Goal: Information Seeking & Learning: Learn about a topic

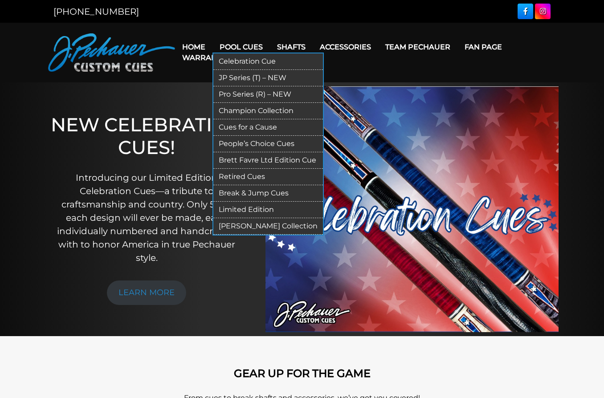
click at [248, 178] on link "Retired Cues" at bounding box center [268, 177] width 110 height 16
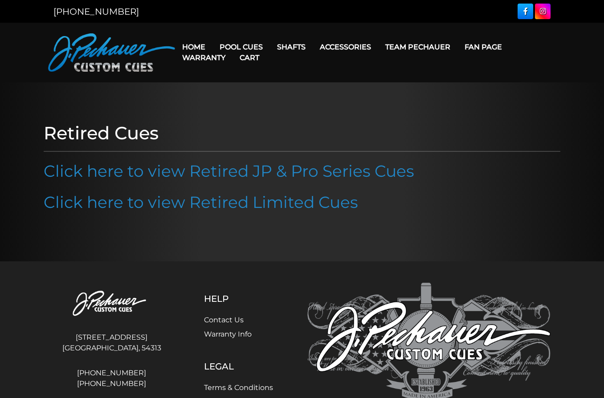
scroll to position [69, 0]
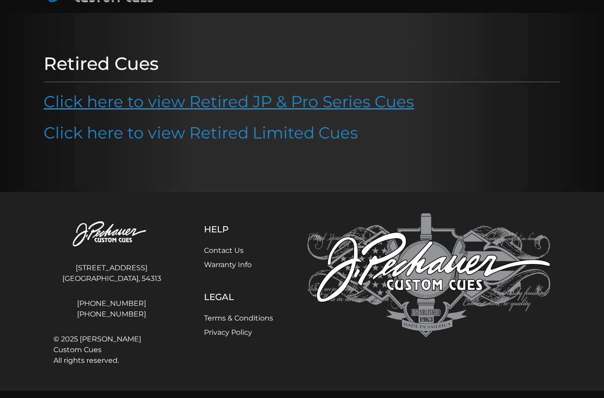
click at [331, 100] on link "Click here to view Retired JP & Pro Series Cues" at bounding box center [229, 102] width 370 height 20
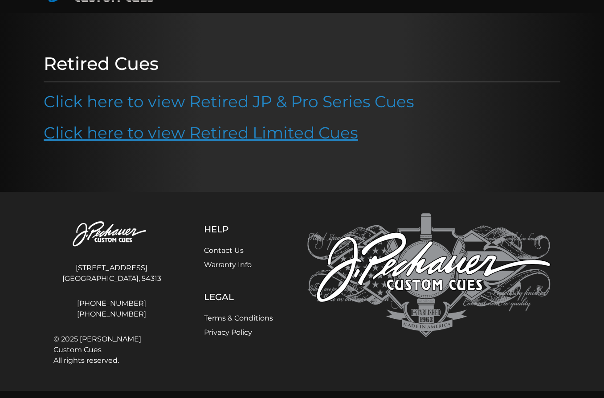
click at [225, 134] on link "Click here to view Retired Limited Cues" at bounding box center [201, 133] width 314 height 20
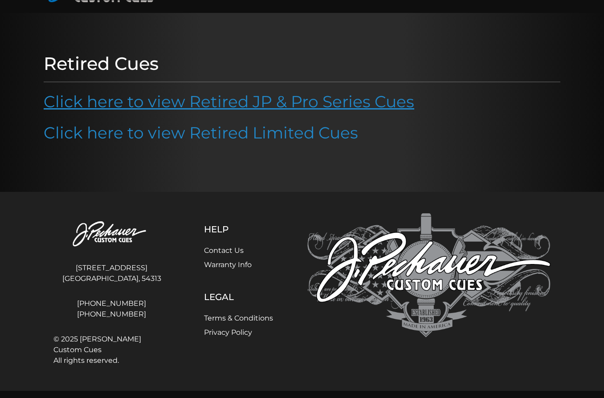
click at [251, 102] on link "Click here to view Retired JP & Pro Series Cues" at bounding box center [229, 102] width 370 height 20
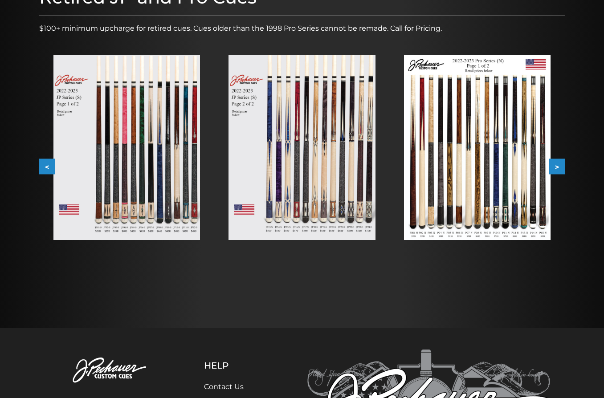
scroll to position [86, 0]
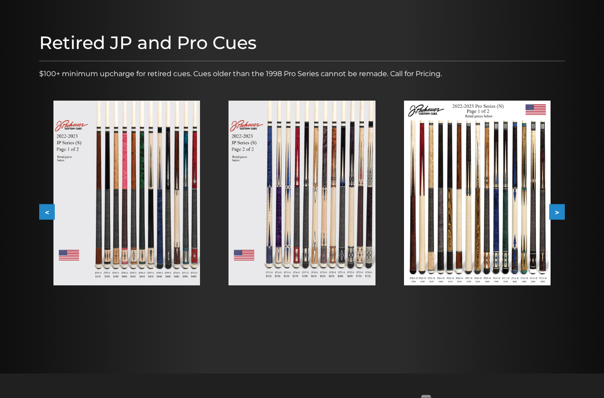
click at [559, 213] on button ">" at bounding box center [557, 212] width 16 height 16
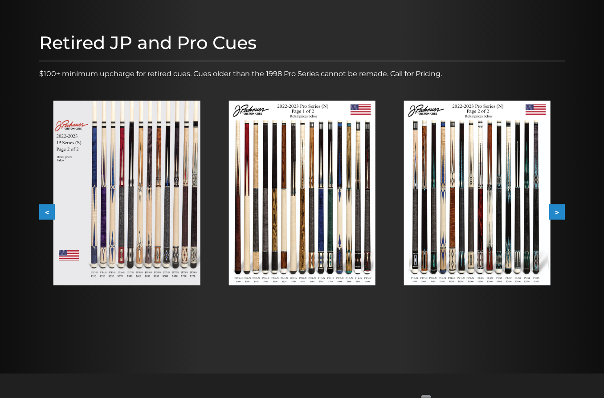
click at [559, 213] on button ">" at bounding box center [557, 212] width 16 height 16
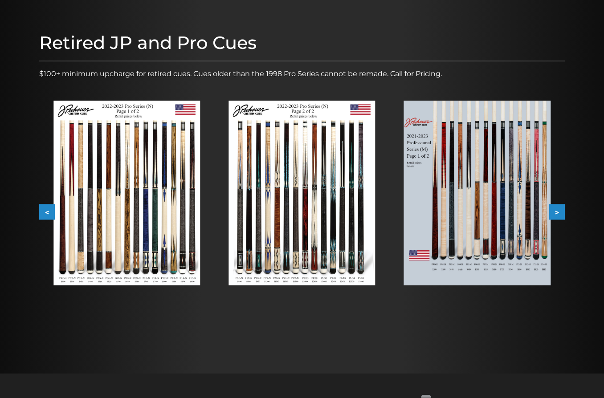
click at [559, 213] on button ">" at bounding box center [557, 212] width 16 height 16
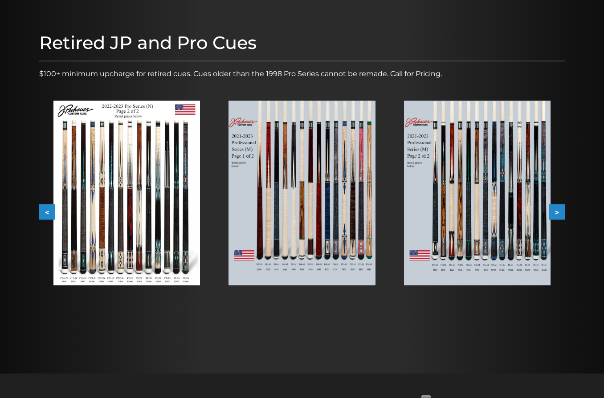
click at [559, 213] on button ">" at bounding box center [557, 212] width 16 height 16
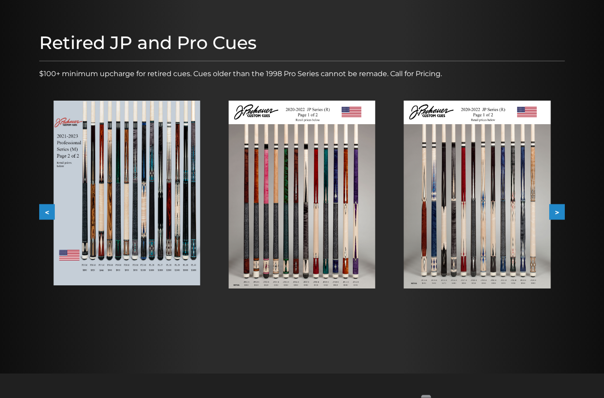
click at [559, 213] on button ">" at bounding box center [557, 212] width 16 height 16
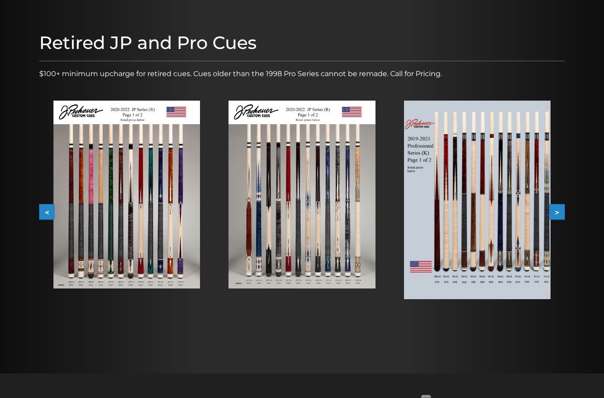
click at [559, 213] on button ">" at bounding box center [557, 212] width 16 height 16
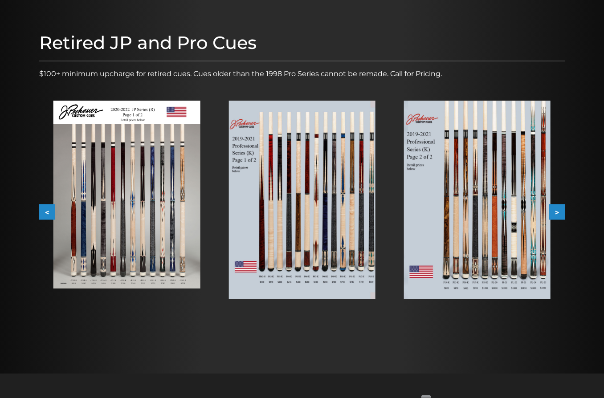
click at [558, 213] on button ">" at bounding box center [557, 212] width 16 height 16
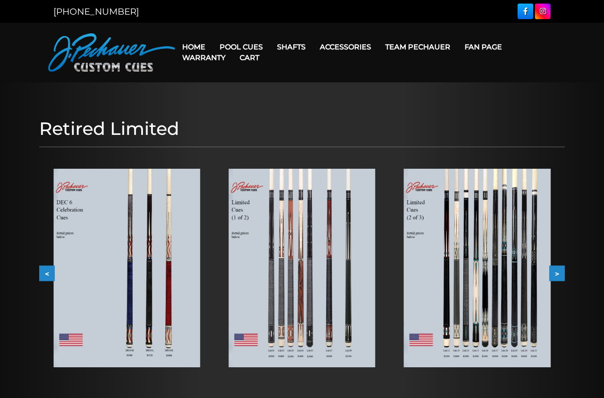
click at [557, 271] on button ">" at bounding box center [557, 274] width 16 height 16
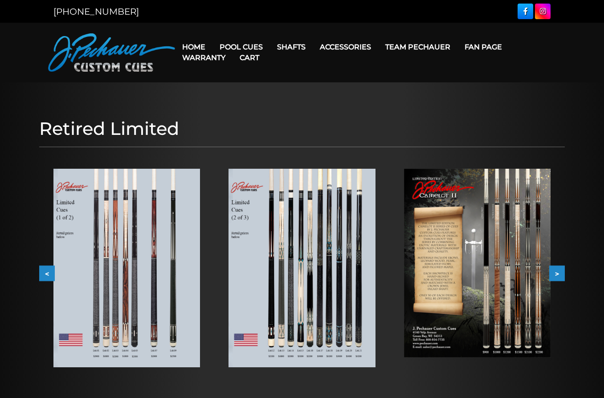
click at [557, 271] on button ">" at bounding box center [557, 274] width 16 height 16
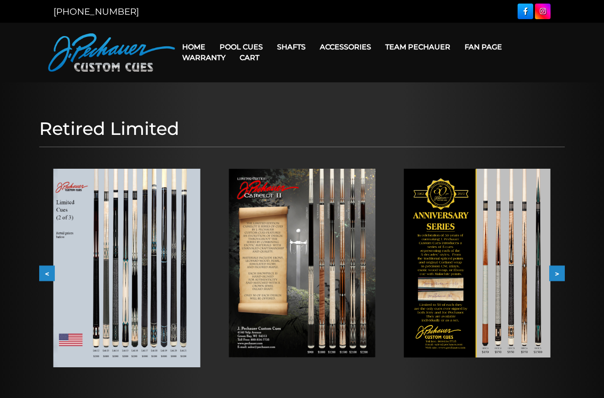
click at [557, 271] on button ">" at bounding box center [557, 274] width 16 height 16
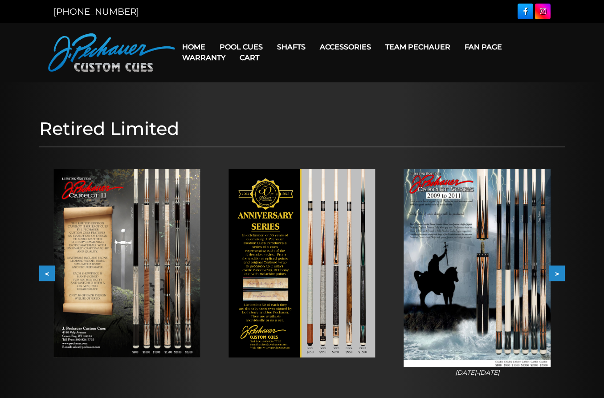
click at [557, 271] on button ">" at bounding box center [557, 274] width 16 height 16
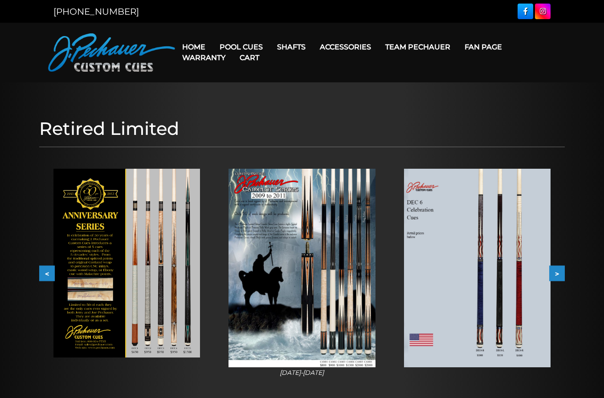
click at [557, 271] on button ">" at bounding box center [557, 274] width 16 height 16
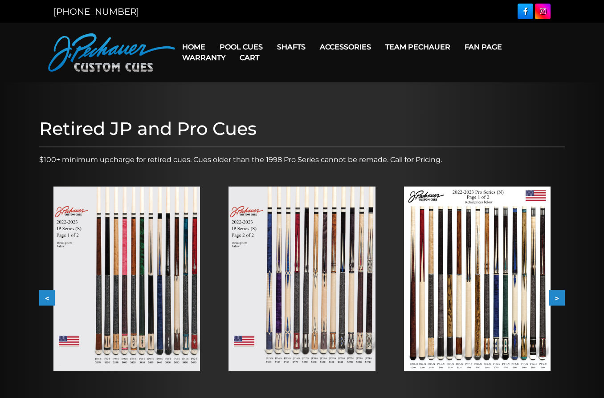
click at [555, 296] on button ">" at bounding box center [557, 298] width 16 height 16
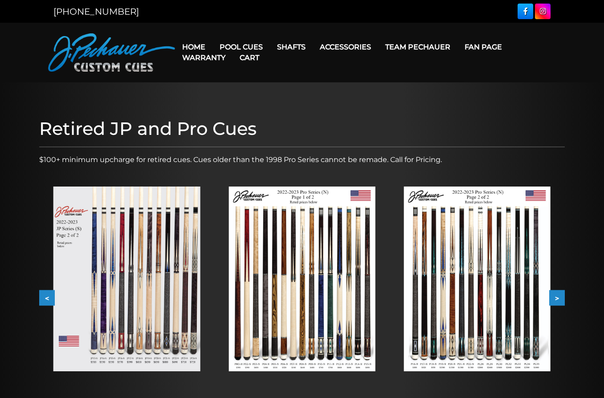
click at [555, 296] on button ">" at bounding box center [557, 298] width 16 height 16
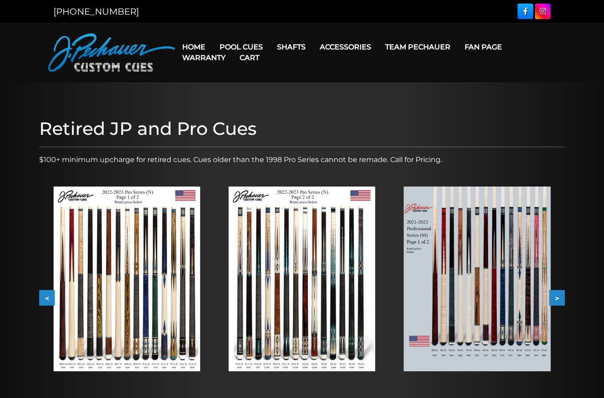
click at [555, 296] on button ">" at bounding box center [557, 298] width 16 height 16
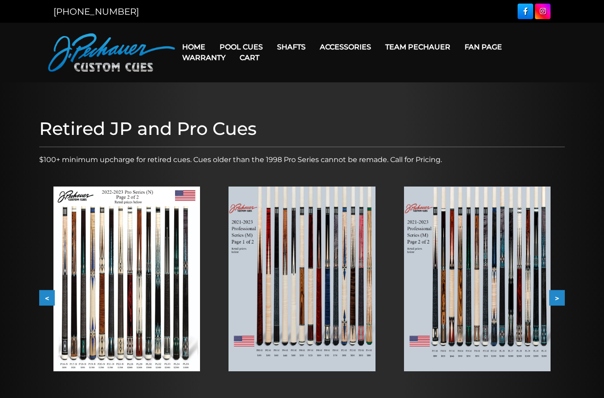
click at [555, 296] on button ">" at bounding box center [557, 298] width 16 height 16
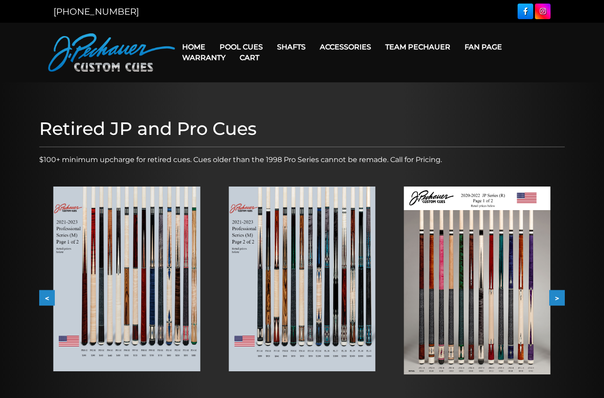
click at [555, 296] on button ">" at bounding box center [557, 298] width 16 height 16
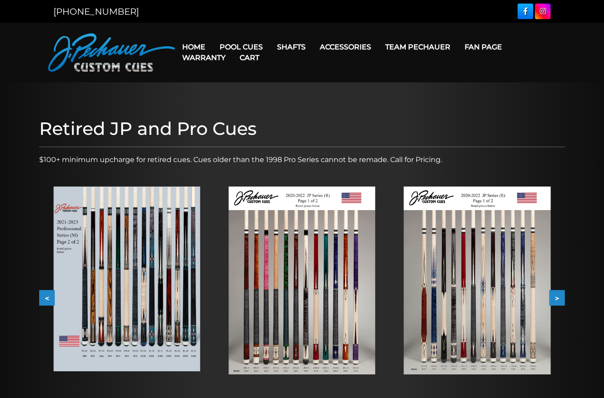
click at [555, 296] on button ">" at bounding box center [557, 298] width 16 height 16
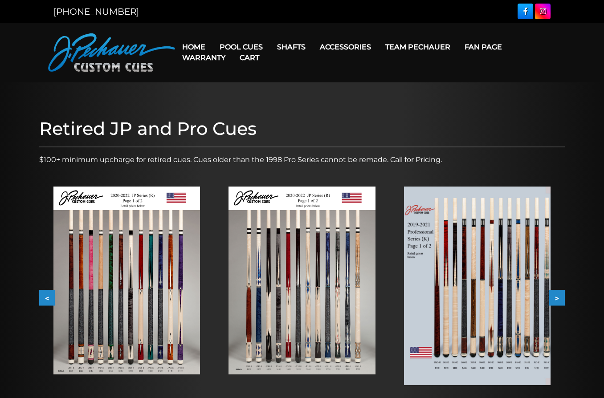
click at [555, 296] on button ">" at bounding box center [557, 298] width 16 height 16
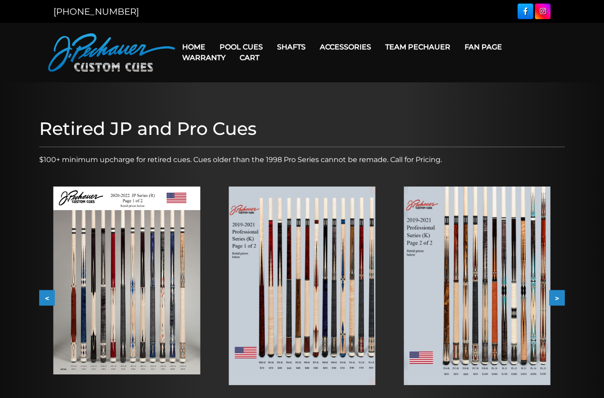
click at [555, 296] on button ">" at bounding box center [557, 298] width 16 height 16
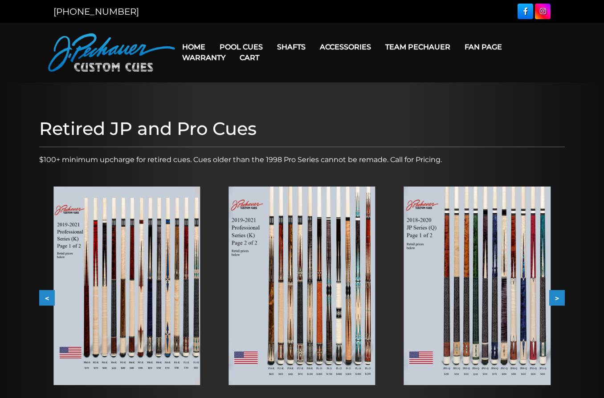
click at [556, 296] on button ">" at bounding box center [557, 298] width 16 height 16
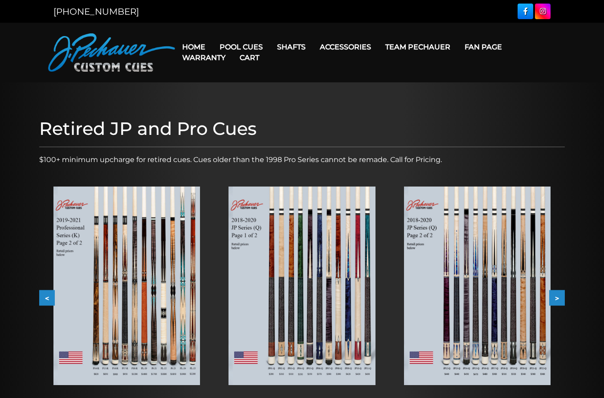
click at [513, 307] on img at bounding box center [477, 286] width 146 height 199
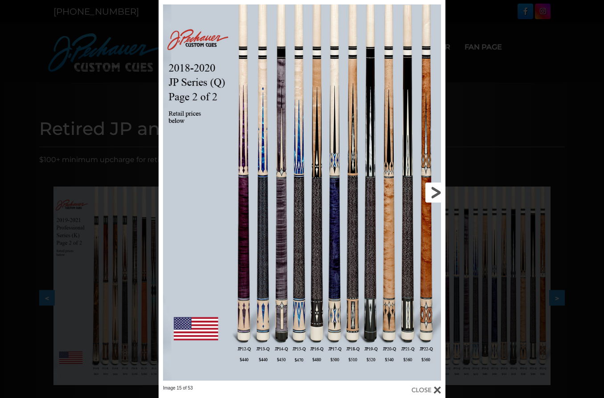
click at [433, 192] on link at bounding box center [380, 192] width 129 height 385
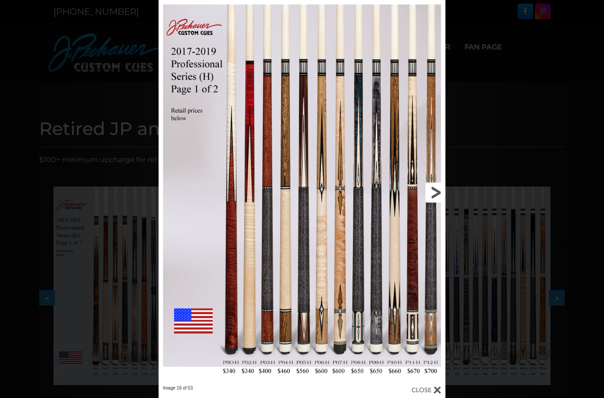
click at [437, 193] on link at bounding box center [380, 192] width 129 height 385
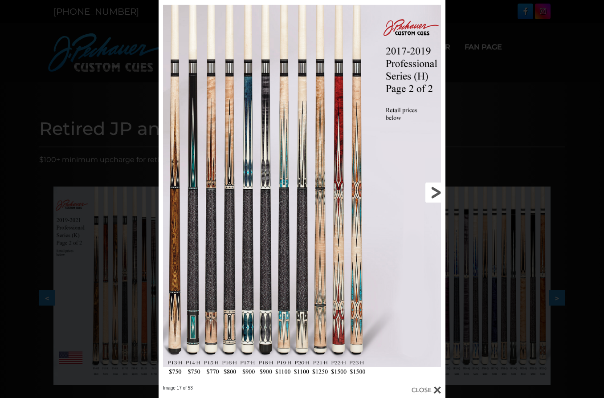
click at [437, 193] on link at bounding box center [380, 192] width 129 height 385
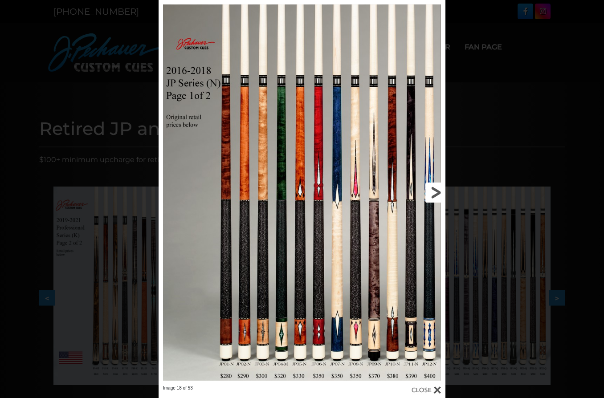
click at [435, 192] on link at bounding box center [380, 192] width 129 height 385
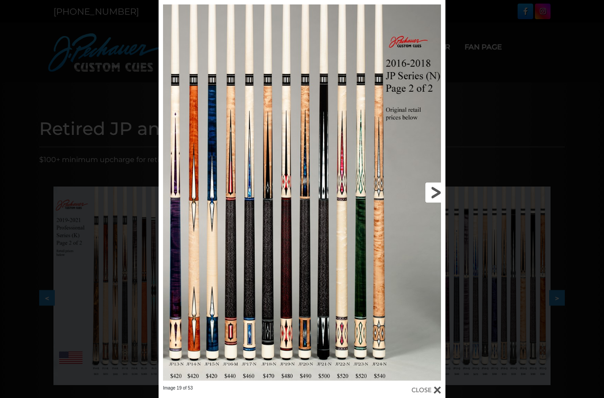
click at [435, 192] on link at bounding box center [380, 192] width 129 height 385
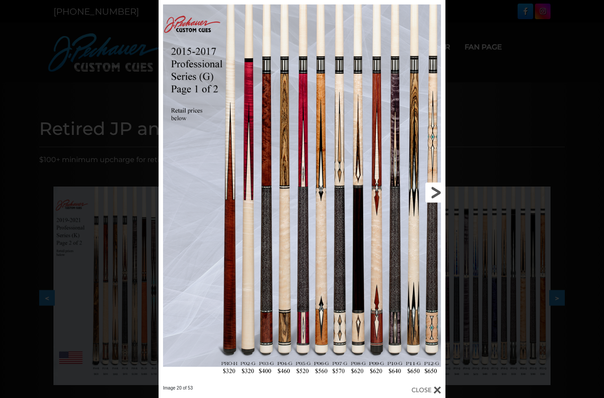
click at [435, 192] on link at bounding box center [380, 192] width 129 height 385
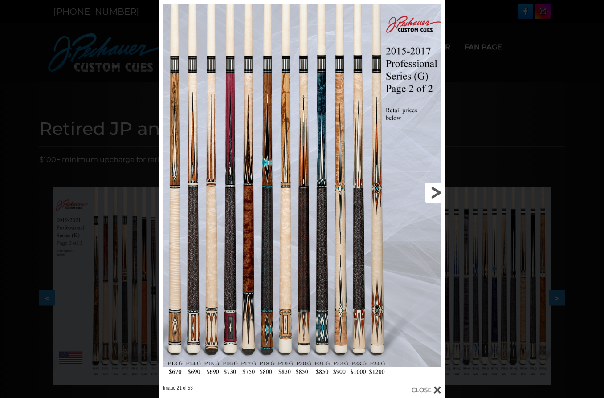
click at [435, 192] on link at bounding box center [380, 192] width 129 height 385
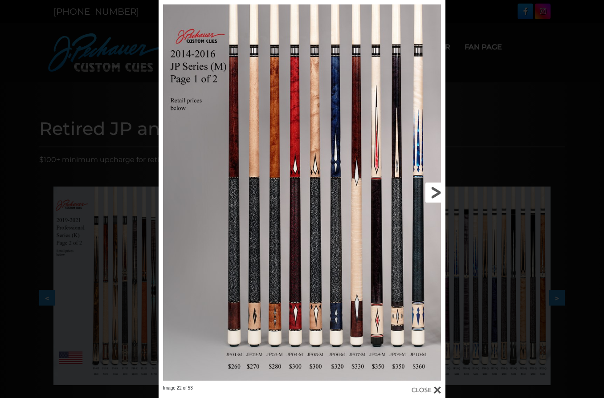
click at [435, 192] on link at bounding box center [380, 192] width 129 height 385
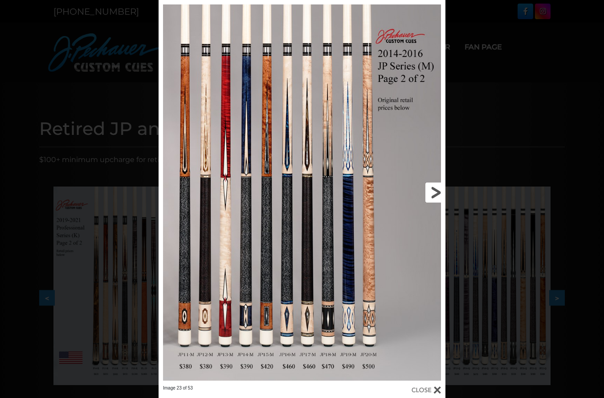
click at [435, 192] on link at bounding box center [380, 192] width 129 height 385
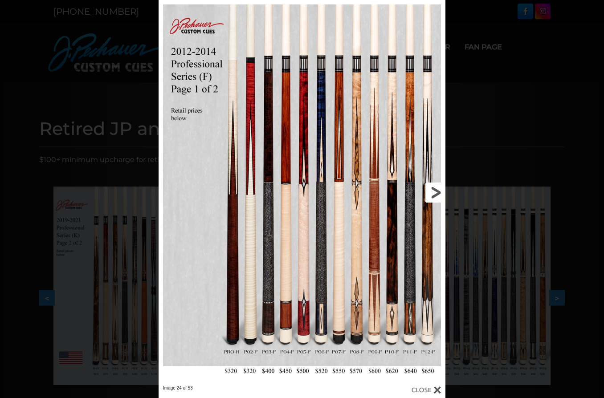
click at [435, 192] on link at bounding box center [380, 192] width 129 height 385
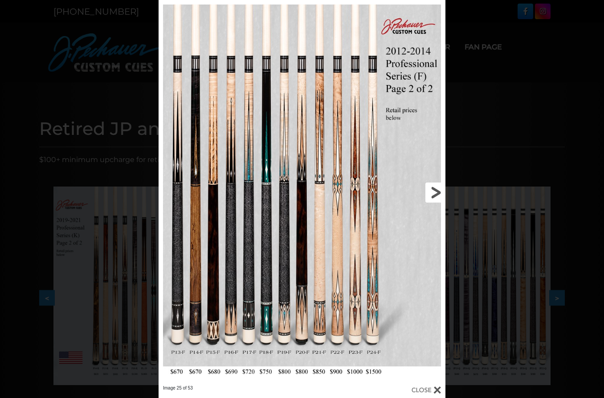
click at [435, 192] on link at bounding box center [380, 192] width 129 height 385
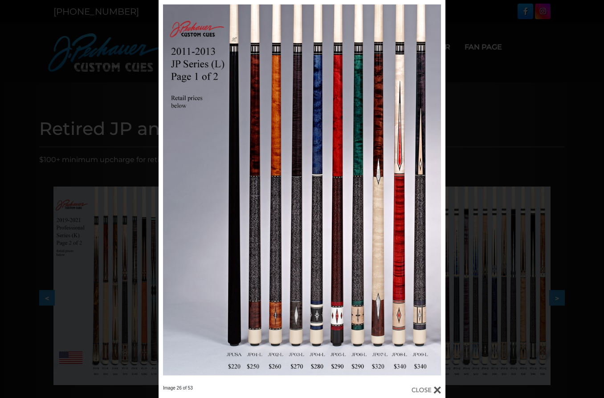
click at [530, 98] on div "Image 26 of 53" at bounding box center [302, 199] width 604 height 398
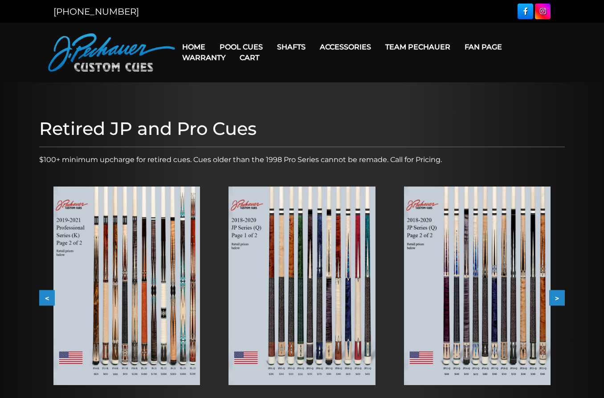
click at [43, 296] on button "<" at bounding box center [47, 298] width 16 height 16
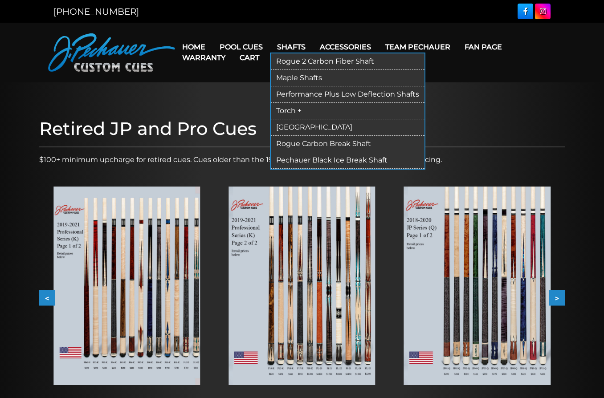
click at [297, 45] on link "Shafts" at bounding box center [291, 47] width 43 height 23
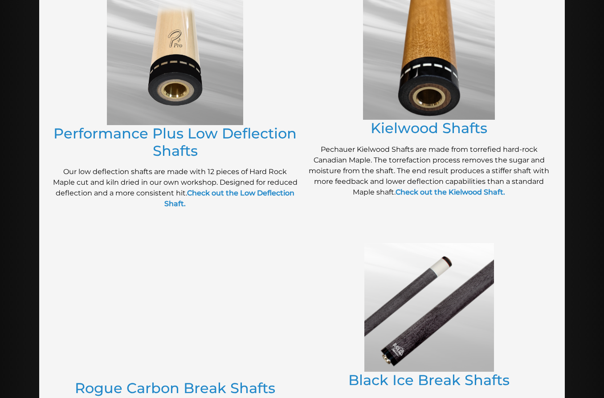
scroll to position [272, 0]
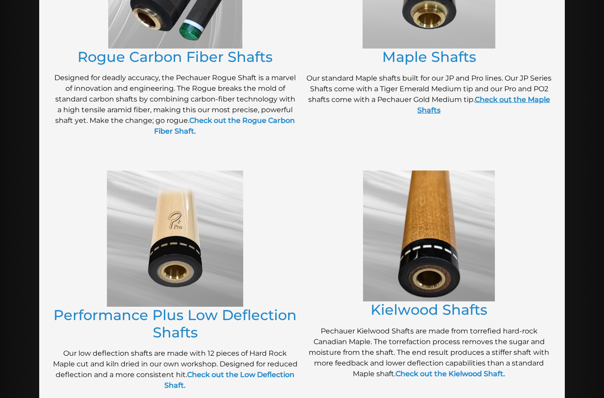
click at [513, 102] on link "Check out the Maple Shafts" at bounding box center [483, 104] width 133 height 19
click at [438, 111] on link "Check out the Maple Shafts" at bounding box center [483, 104] width 133 height 19
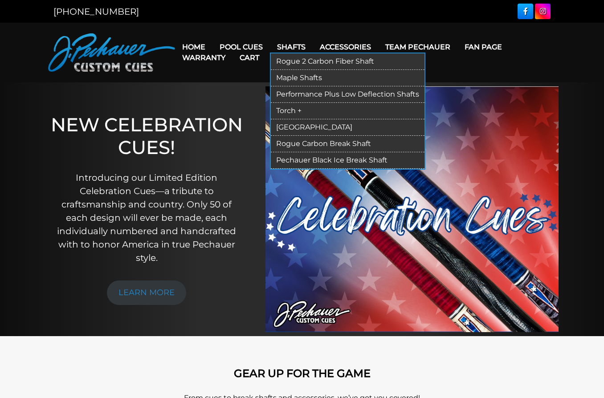
click at [294, 43] on link "Shafts" at bounding box center [291, 47] width 43 height 23
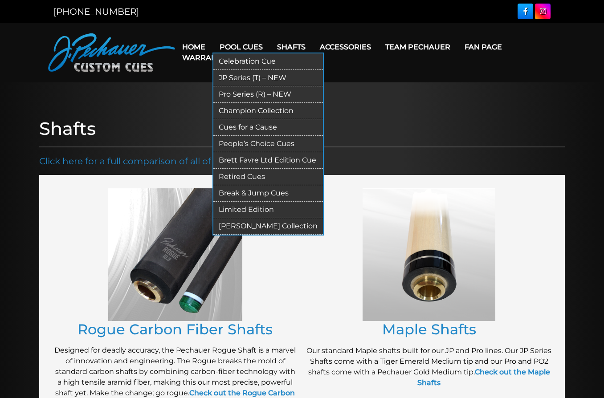
click at [247, 177] on link "Retired Cues" at bounding box center [268, 177] width 110 height 16
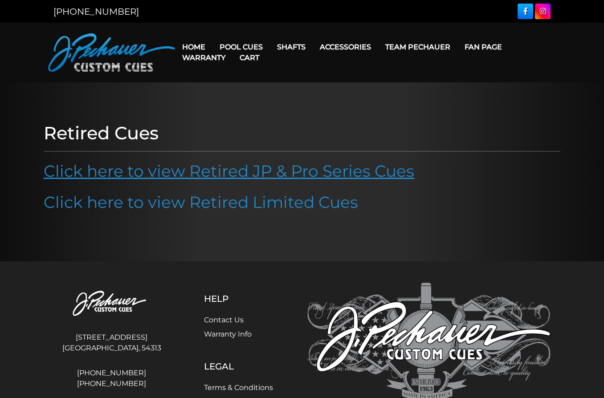
click at [259, 171] on link "Click here to view Retired JP & Pro Series Cues" at bounding box center [229, 171] width 370 height 20
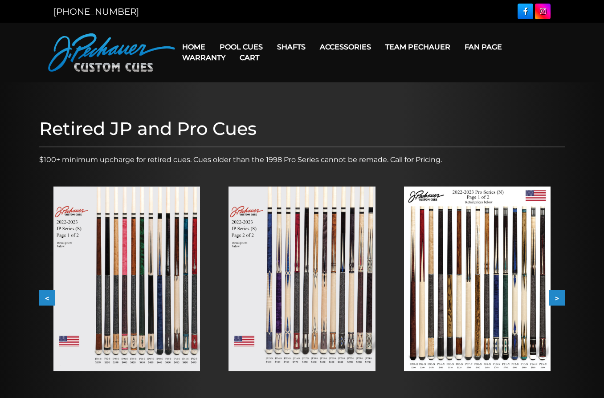
click at [558, 297] on button ">" at bounding box center [557, 298] width 16 height 16
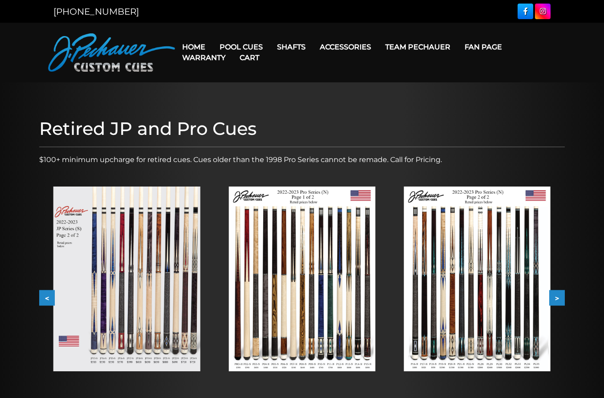
click at [558, 297] on button ">" at bounding box center [557, 298] width 16 height 16
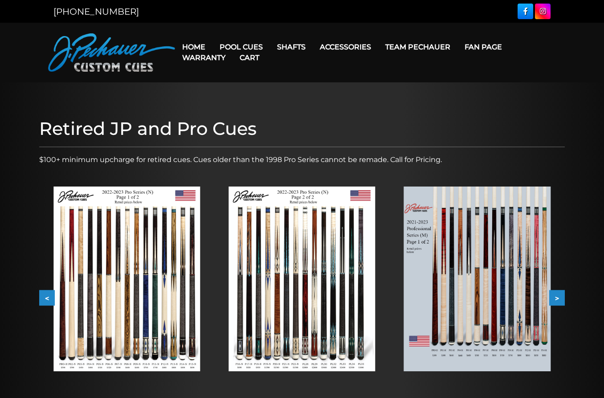
click at [558, 297] on button ">" at bounding box center [557, 298] width 16 height 16
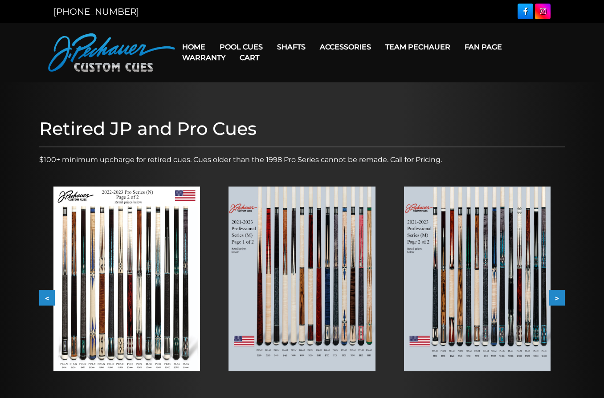
click at [558, 297] on button ">" at bounding box center [557, 298] width 16 height 16
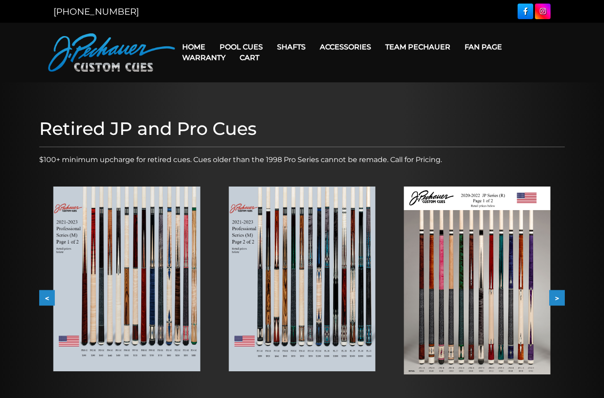
click at [558, 297] on button ">" at bounding box center [557, 298] width 16 height 16
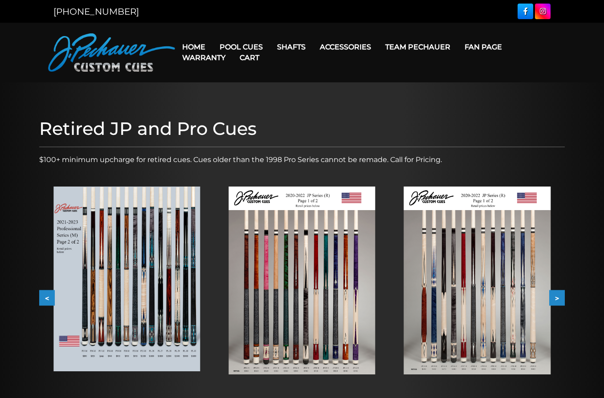
click at [558, 297] on button ">" at bounding box center [557, 298] width 16 height 16
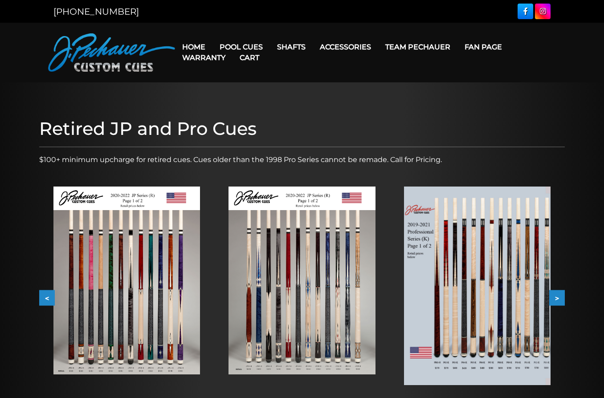
click at [558, 297] on button ">" at bounding box center [557, 298] width 16 height 16
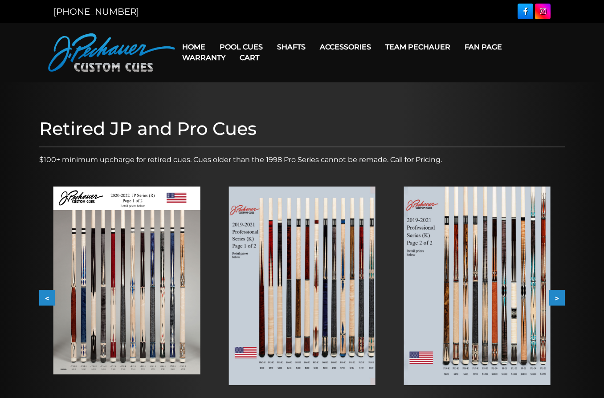
click at [558, 297] on button ">" at bounding box center [557, 298] width 16 height 16
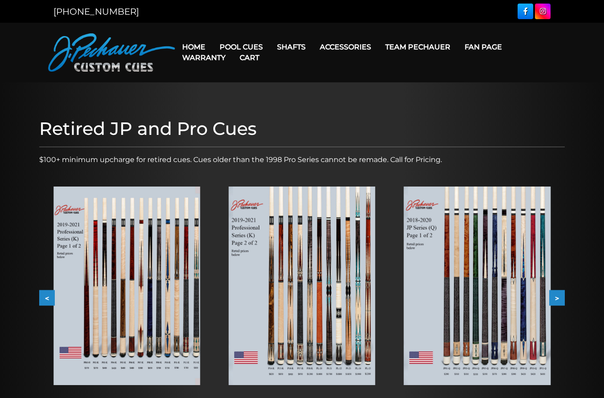
click at [558, 297] on button ">" at bounding box center [557, 298] width 16 height 16
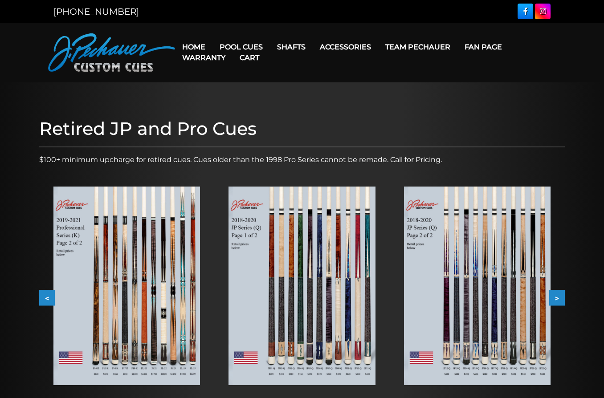
click at [558, 297] on button ">" at bounding box center [557, 298] width 16 height 16
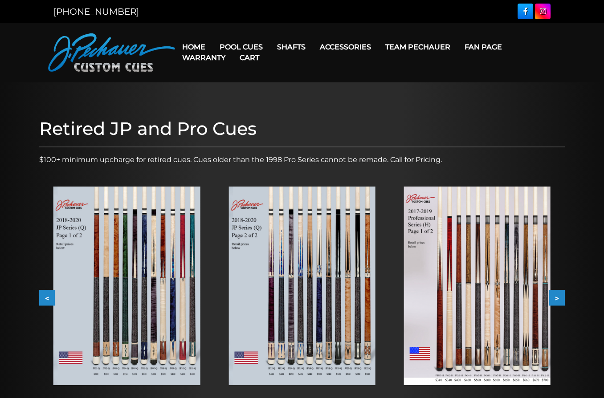
click at [558, 297] on button ">" at bounding box center [557, 298] width 16 height 16
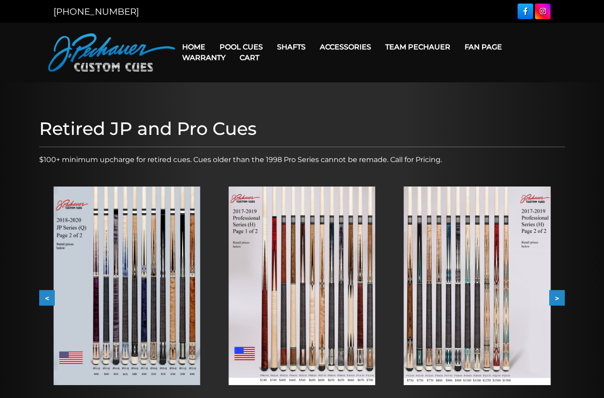
click at [423, 312] on img at bounding box center [477, 286] width 146 height 199
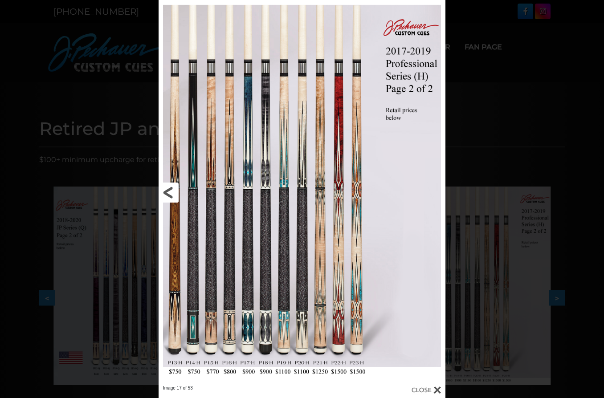
click at [193, 184] on link at bounding box center [222, 192] width 129 height 385
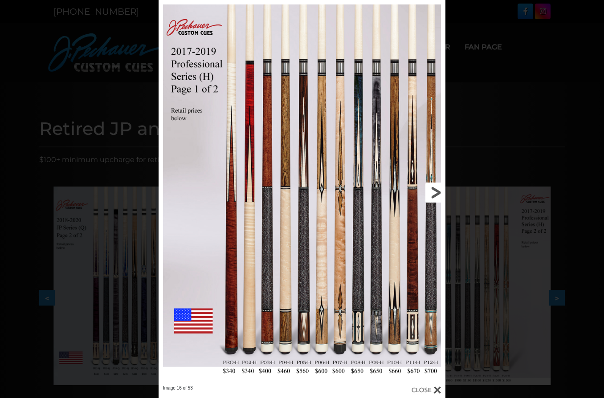
click at [435, 196] on link at bounding box center [380, 192] width 129 height 385
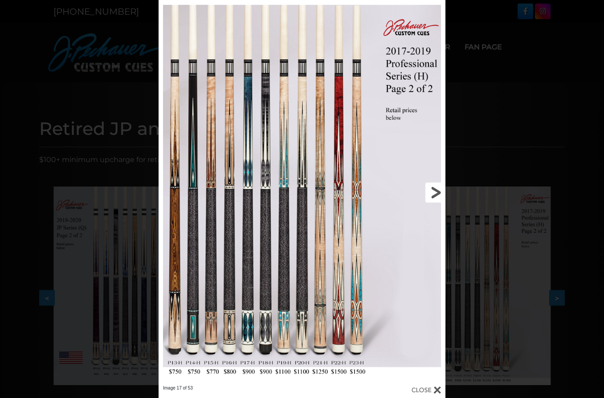
click at [435, 192] on link at bounding box center [380, 192] width 129 height 385
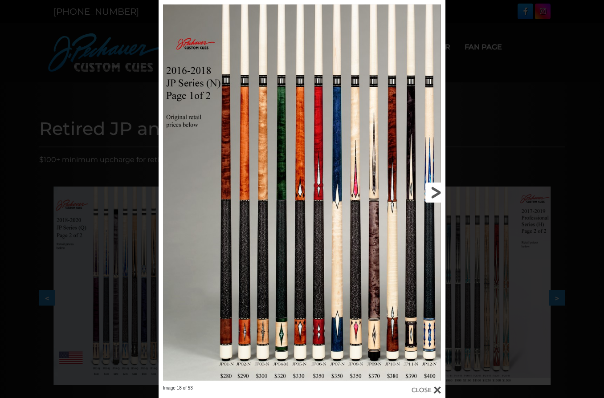
click at [439, 191] on link at bounding box center [380, 192] width 129 height 385
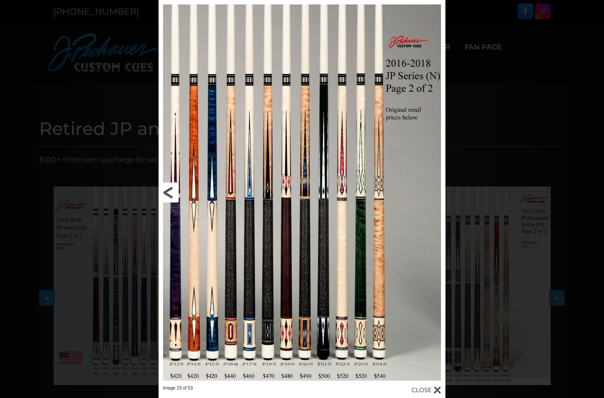
click at [170, 187] on link at bounding box center [222, 192] width 129 height 385
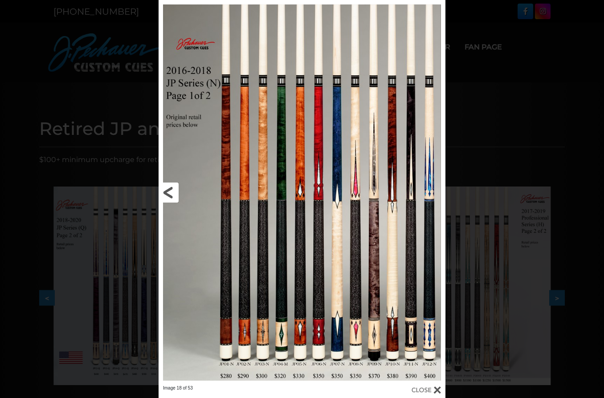
click at [170, 187] on link at bounding box center [222, 192] width 129 height 385
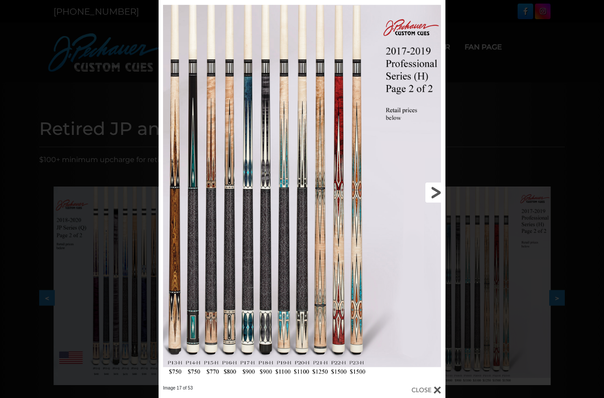
click at [432, 191] on link at bounding box center [380, 192] width 129 height 385
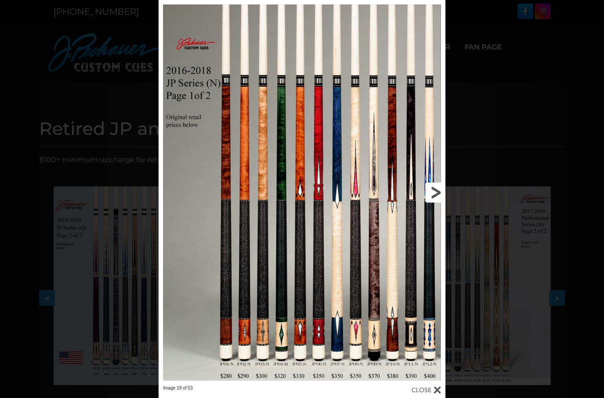
click at [432, 191] on link at bounding box center [380, 192] width 129 height 385
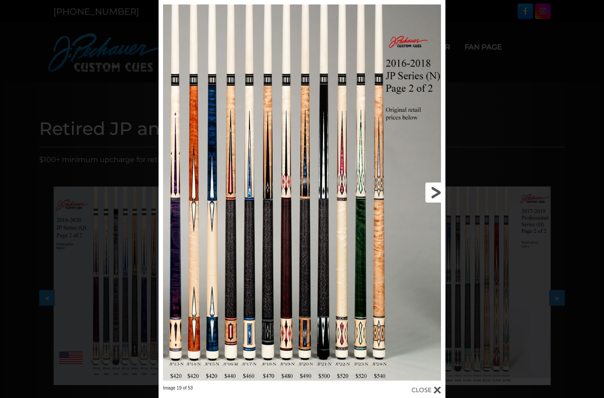
click at [432, 191] on link at bounding box center [380, 192] width 129 height 385
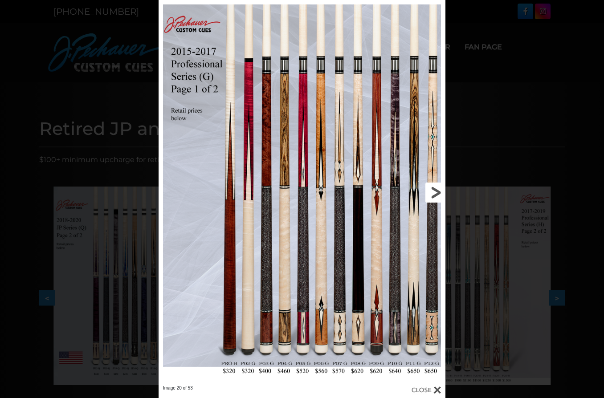
click at [434, 189] on link at bounding box center [380, 192] width 129 height 385
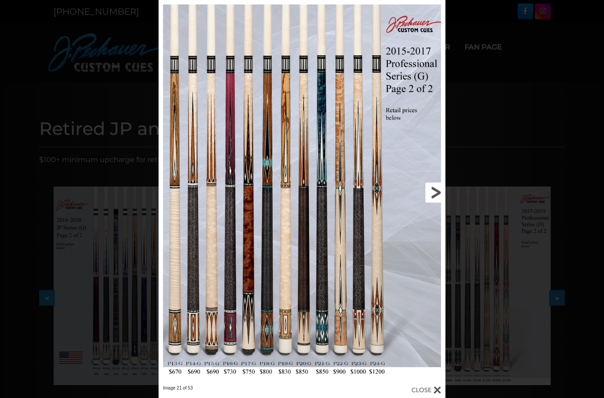
click at [434, 189] on link at bounding box center [380, 192] width 129 height 385
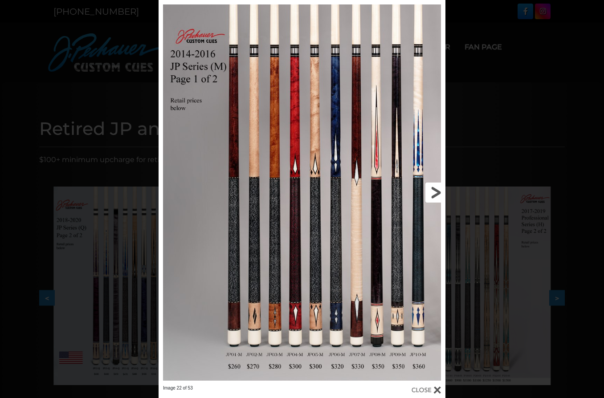
click at [434, 189] on link at bounding box center [380, 192] width 129 height 385
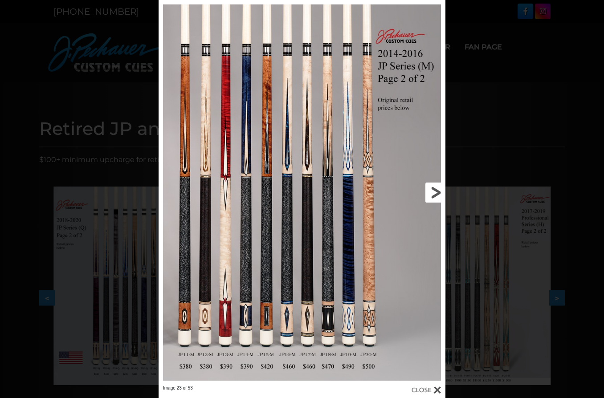
click at [434, 189] on link at bounding box center [380, 192] width 129 height 385
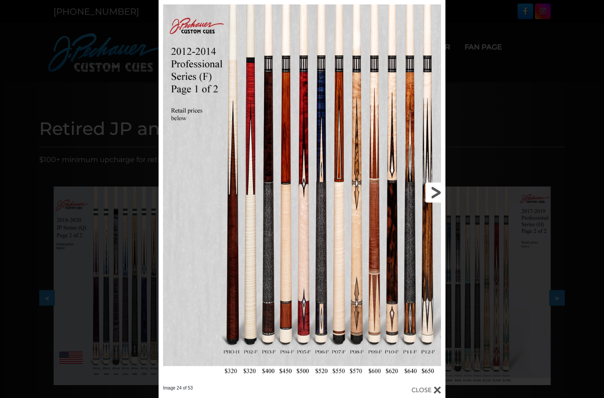
click at [434, 189] on link at bounding box center [380, 192] width 129 height 385
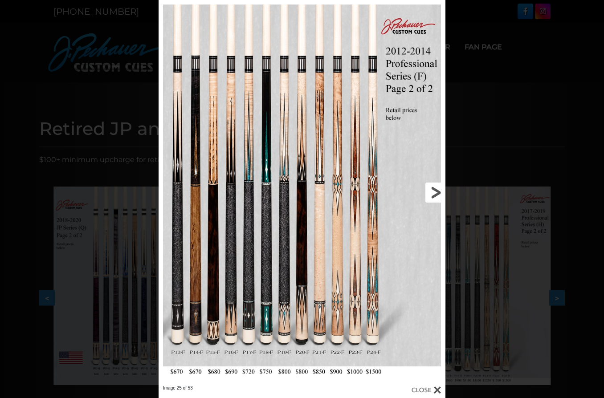
click at [434, 190] on link at bounding box center [380, 192] width 129 height 385
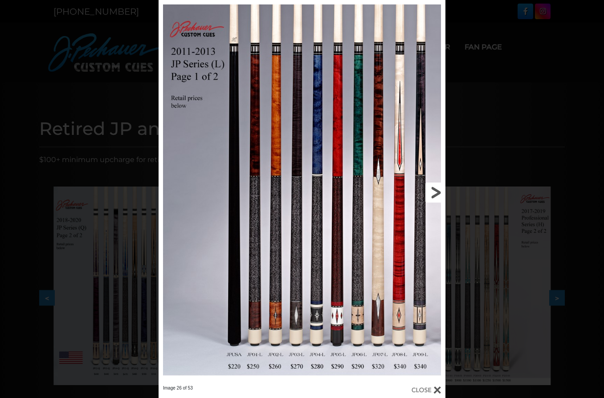
click at [434, 190] on link at bounding box center [380, 192] width 129 height 385
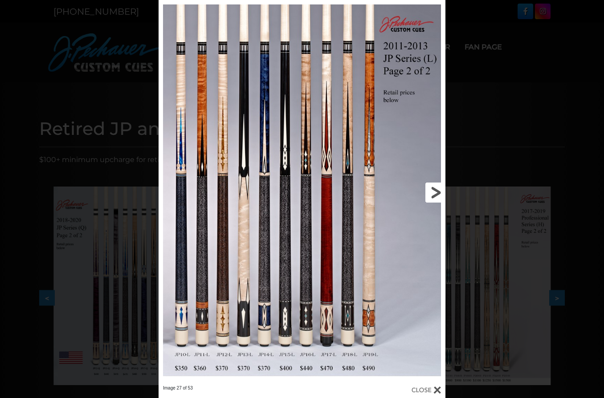
click at [434, 190] on link at bounding box center [380, 192] width 129 height 385
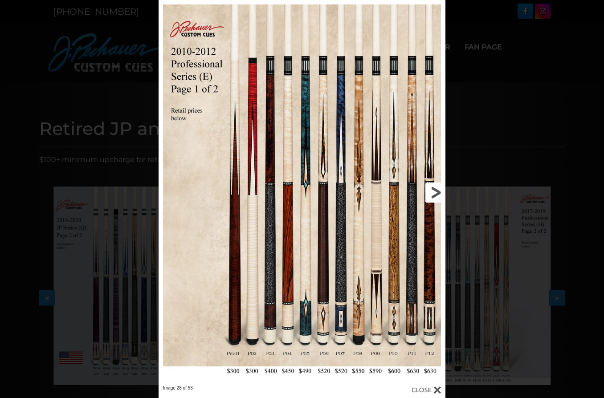
click at [434, 190] on link at bounding box center [380, 192] width 129 height 385
